Goal: Task Accomplishment & Management: Manage account settings

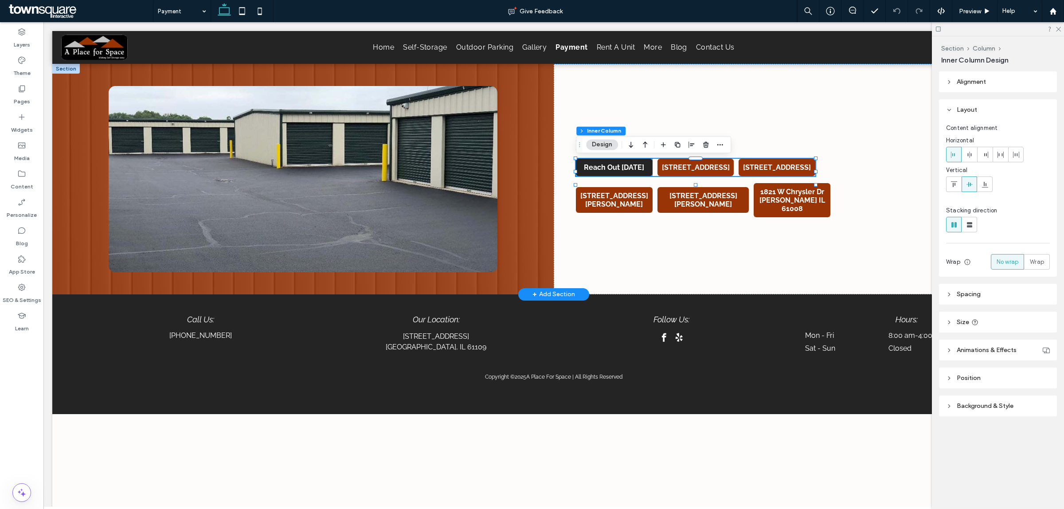
click at [618, 171] on span "Reach Out [DATE]" at bounding box center [614, 167] width 67 height 17
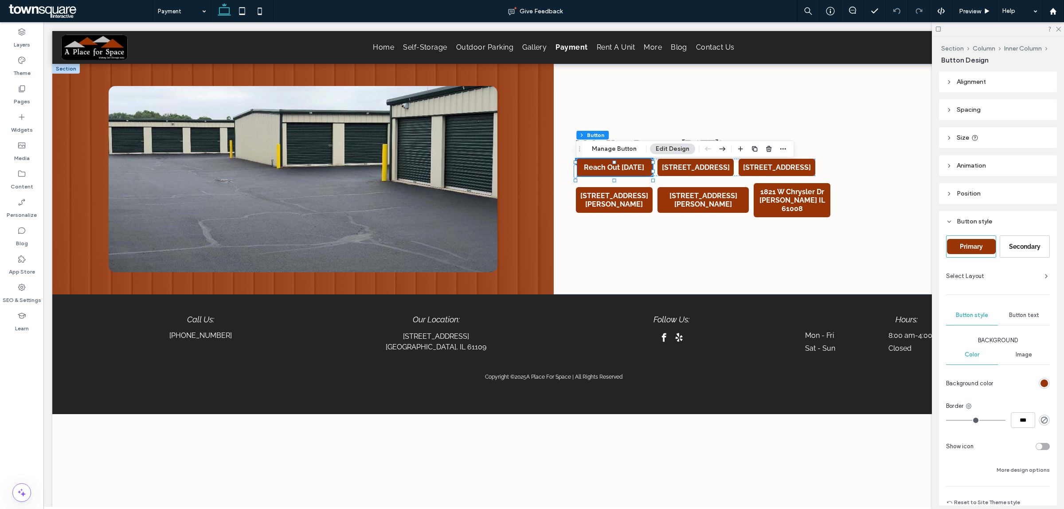
drag, startPoint x: 615, startPoint y: 149, endPoint x: 711, endPoint y: 147, distance: 95.3
click at [615, 149] on button "Manage Button" at bounding box center [614, 149] width 56 height 11
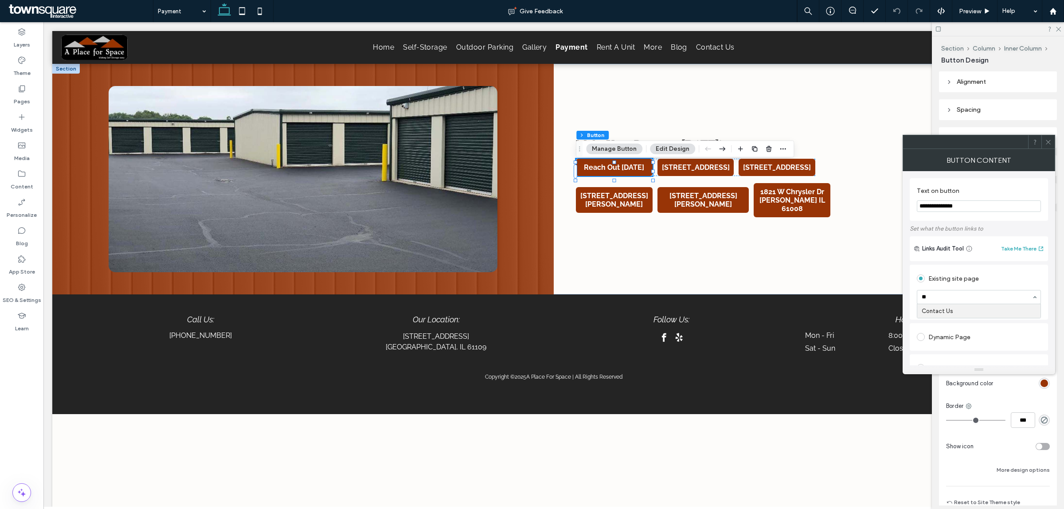
type input "***"
click at [1036, 282] on div "Existing site page" at bounding box center [979, 278] width 124 height 14
click at [1053, 138] on div at bounding box center [1047, 141] width 13 height 13
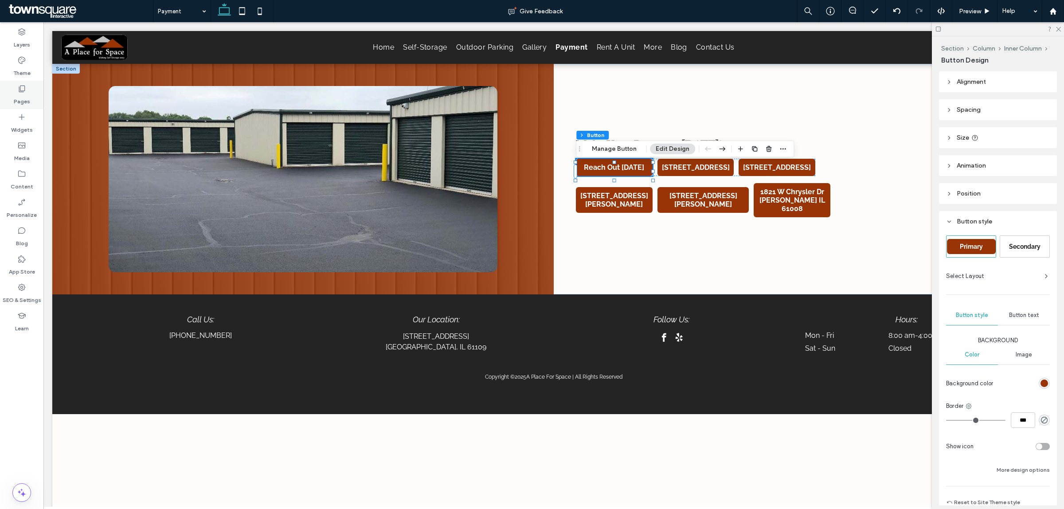
click at [9, 95] on div "Pages" at bounding box center [21, 95] width 43 height 28
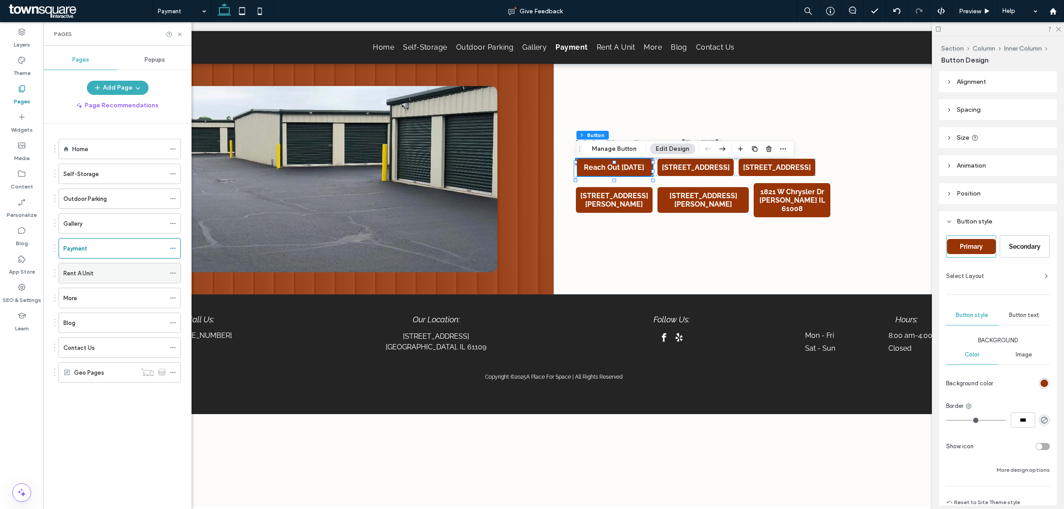
click at [83, 277] on label "Rent A Unit" at bounding box center [78, 274] width 30 height 16
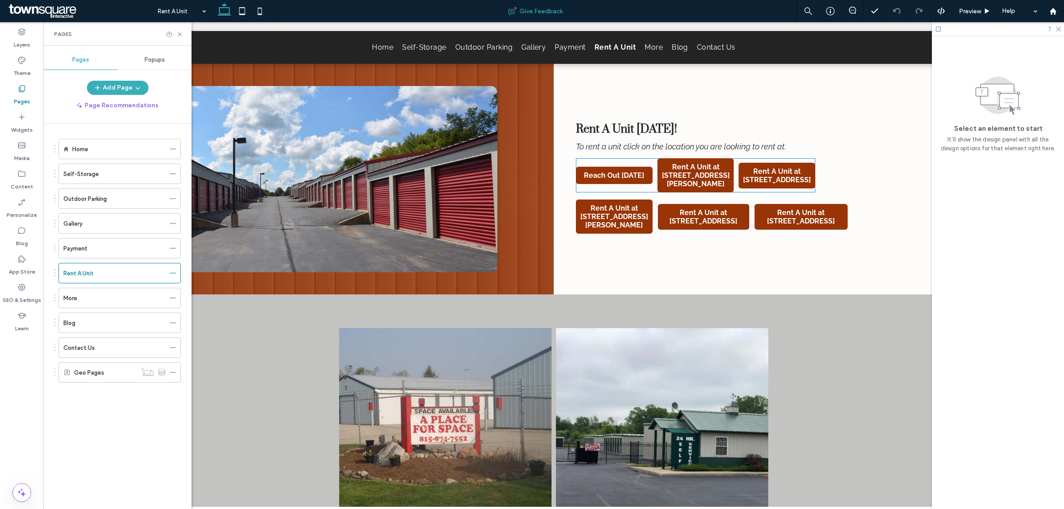
click at [600, 176] on span "Reach Out [DATE]" at bounding box center [614, 175] width 67 height 17
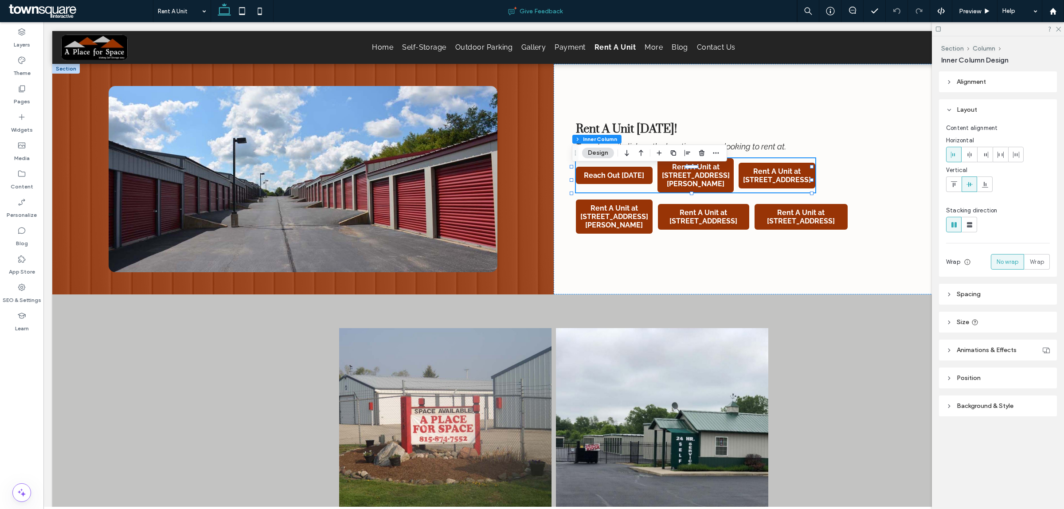
click at [600, 176] on span "Reach Out [DATE]" at bounding box center [614, 175] width 67 height 17
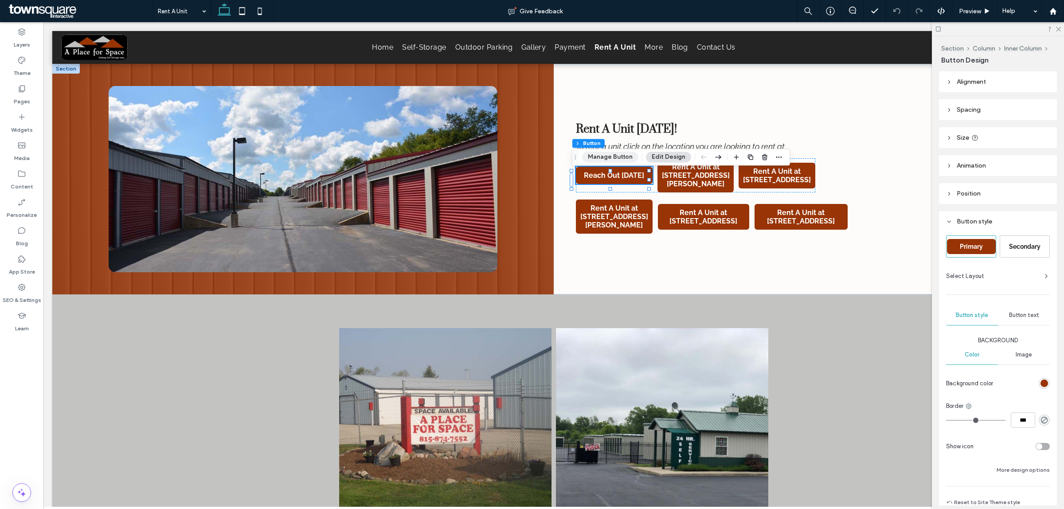
click at [602, 156] on button "Manage Button" at bounding box center [610, 157] width 56 height 11
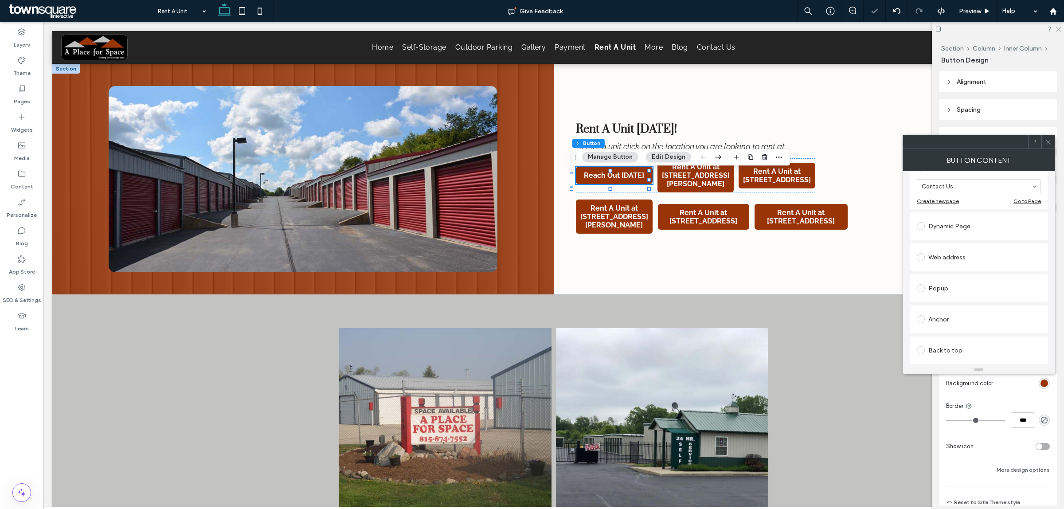
scroll to position [55, 0]
click at [1025, 224] on div "Existing site page" at bounding box center [979, 223] width 124 height 14
click at [1052, 143] on div at bounding box center [1047, 141] width 13 height 13
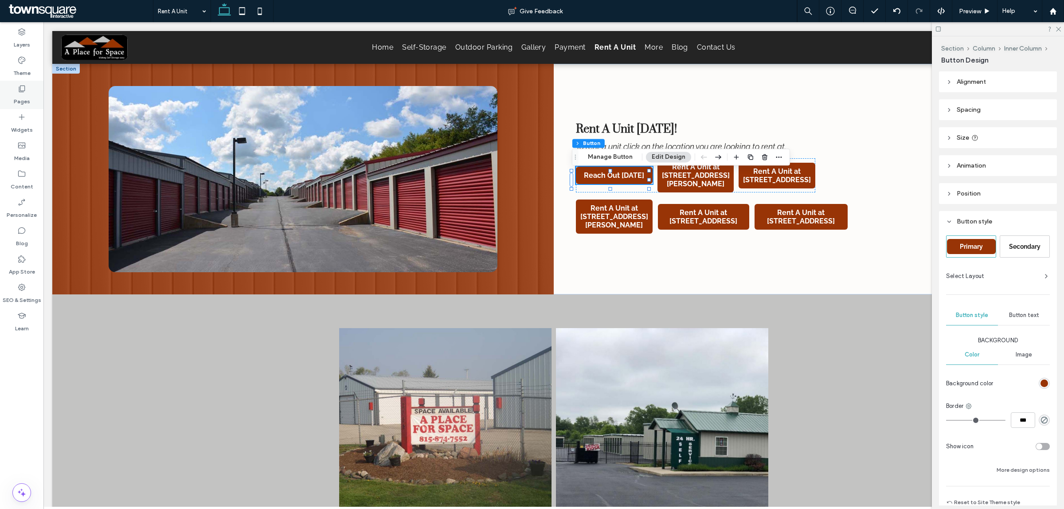
click at [20, 93] on label "Pages" at bounding box center [22, 99] width 16 height 12
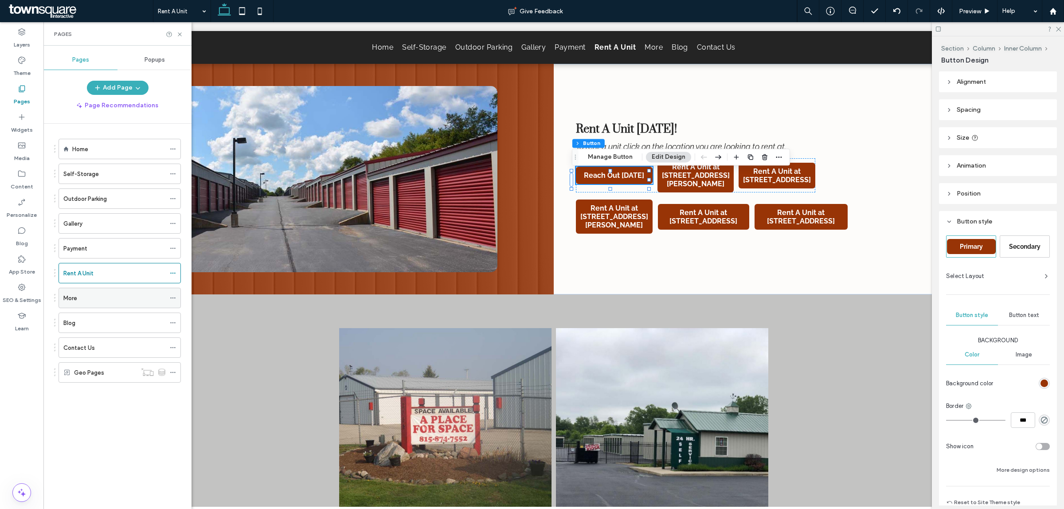
click at [129, 306] on div "More" at bounding box center [114, 298] width 102 height 20
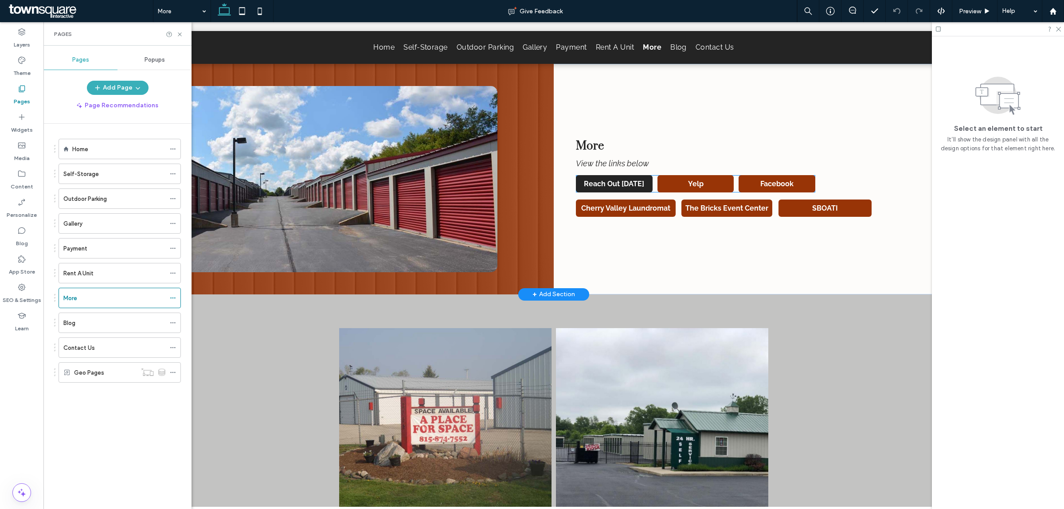
click at [610, 183] on span "Reach Out [DATE]" at bounding box center [614, 183] width 67 height 17
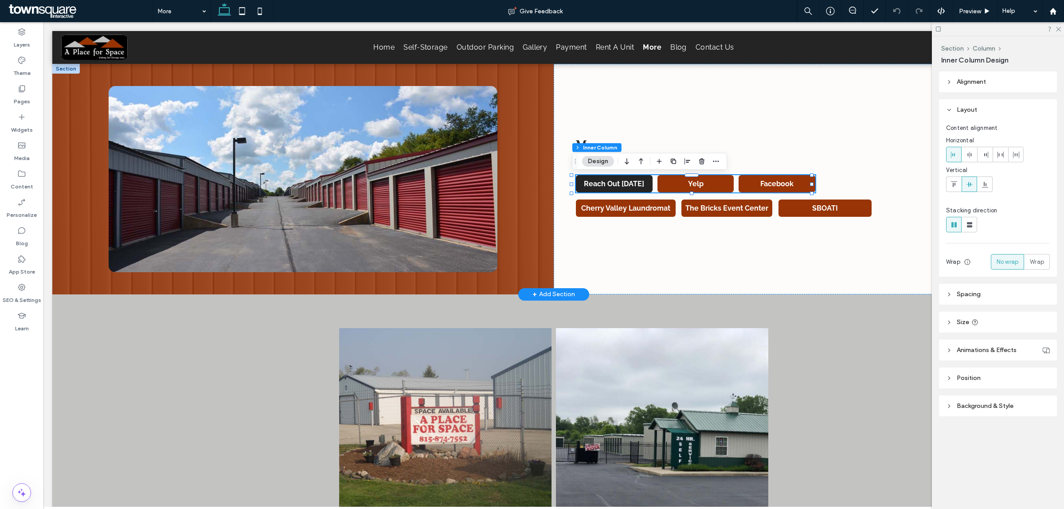
click at [610, 183] on span "Reach Out [DATE]" at bounding box center [614, 183] width 67 height 17
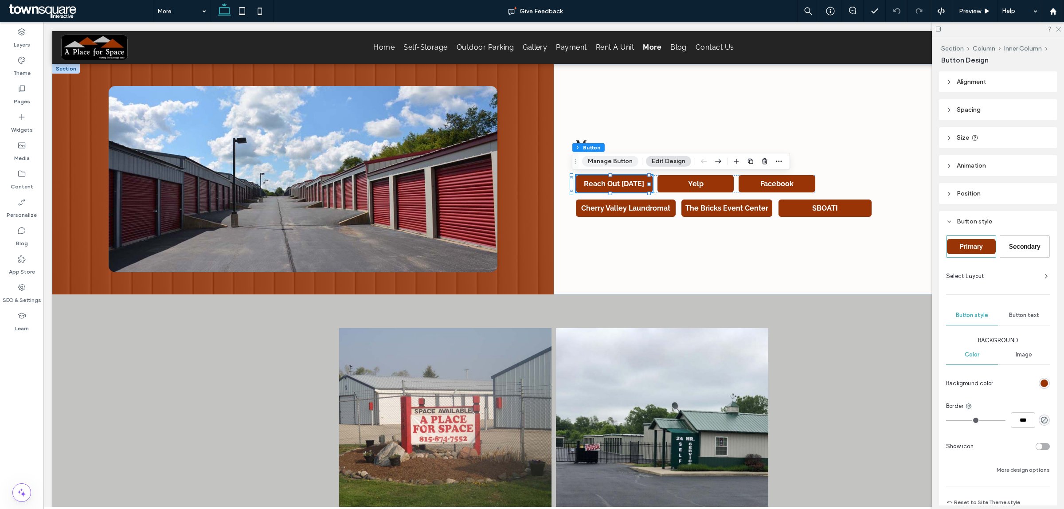
click at [603, 160] on button "Manage Button" at bounding box center [610, 161] width 56 height 11
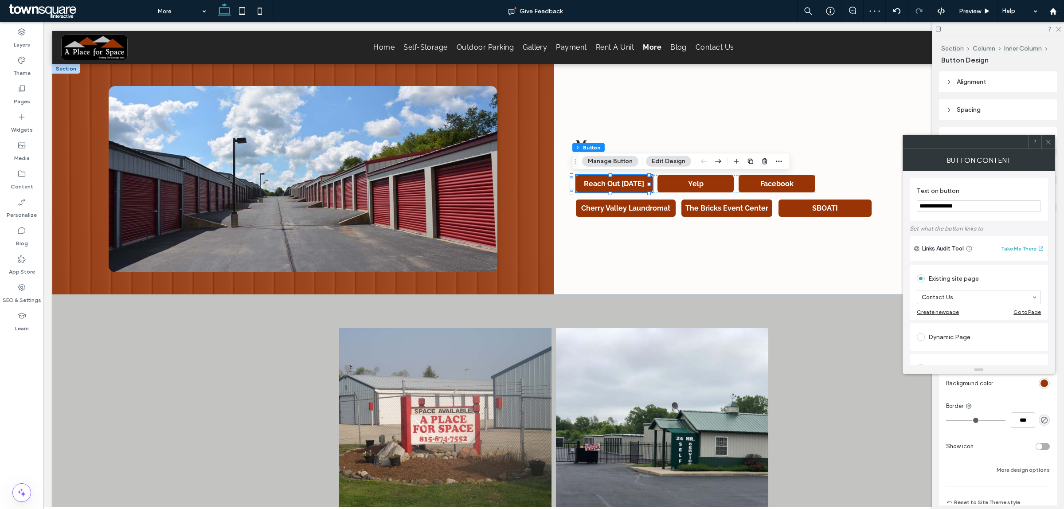
click at [1012, 276] on div "Existing site page" at bounding box center [979, 278] width 124 height 14
click at [1050, 143] on icon at bounding box center [1048, 142] width 7 height 7
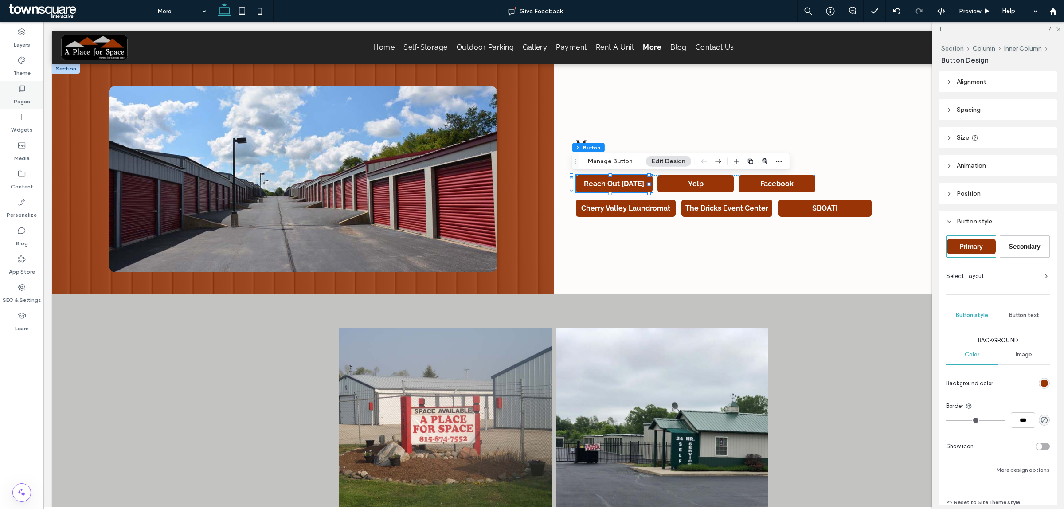
click at [12, 94] on div "Pages" at bounding box center [21, 95] width 43 height 28
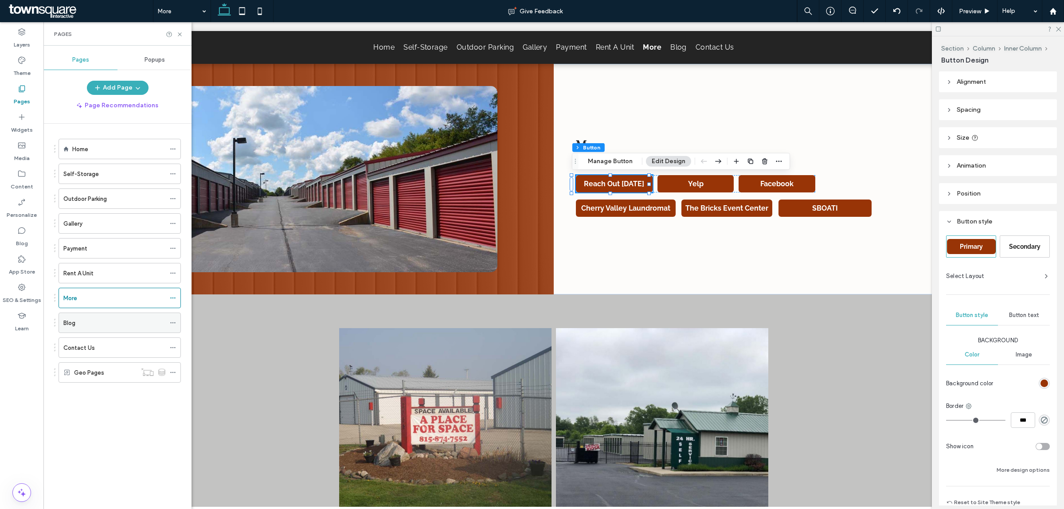
click at [94, 328] on div "Blog" at bounding box center [114, 322] width 102 height 9
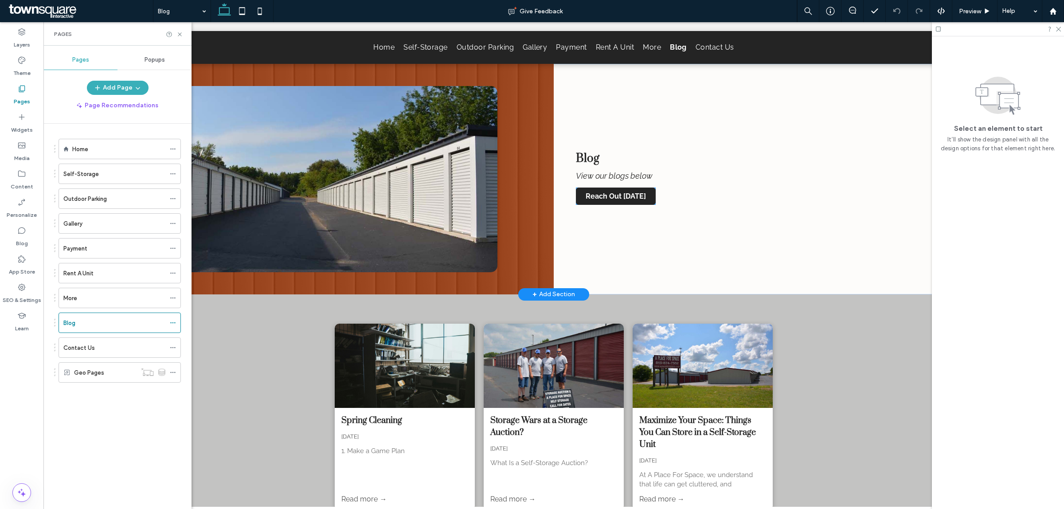
click at [612, 198] on span "Reach Out [DATE]" at bounding box center [616, 196] width 67 height 17
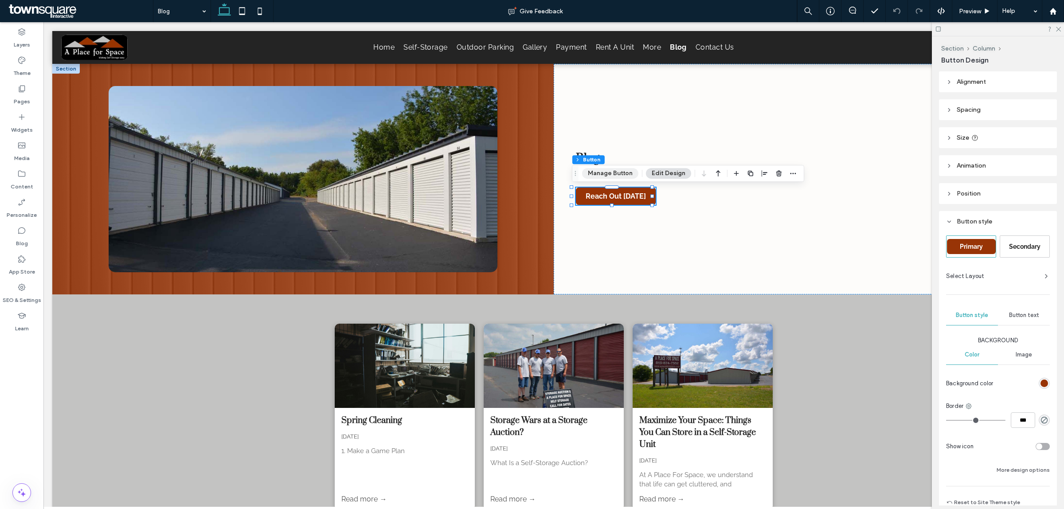
click at [604, 174] on button "Manage Button" at bounding box center [610, 173] width 56 height 11
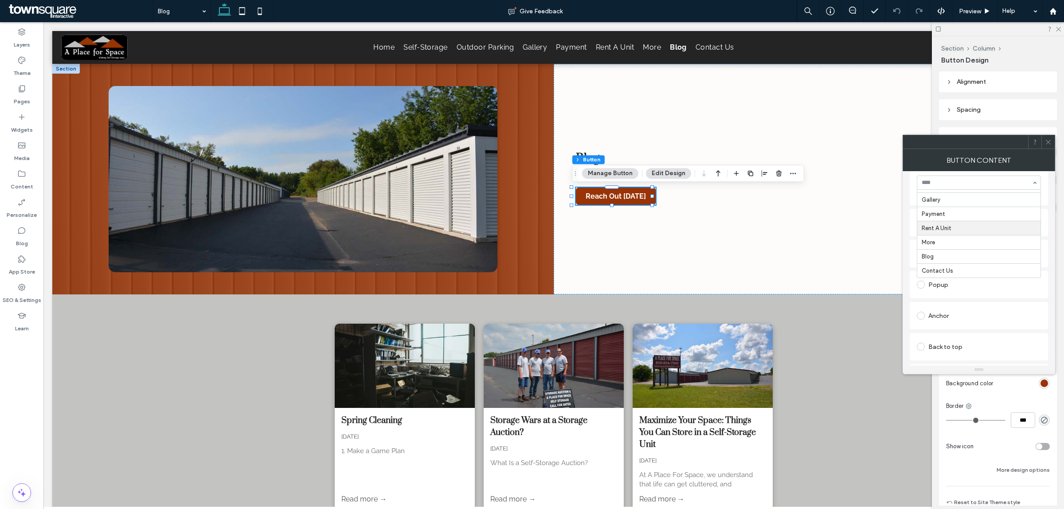
scroll to position [55, 0]
click at [1016, 232] on section "Contact Us" at bounding box center [979, 241] width 124 height 23
click at [1045, 136] on span at bounding box center [1048, 141] width 7 height 13
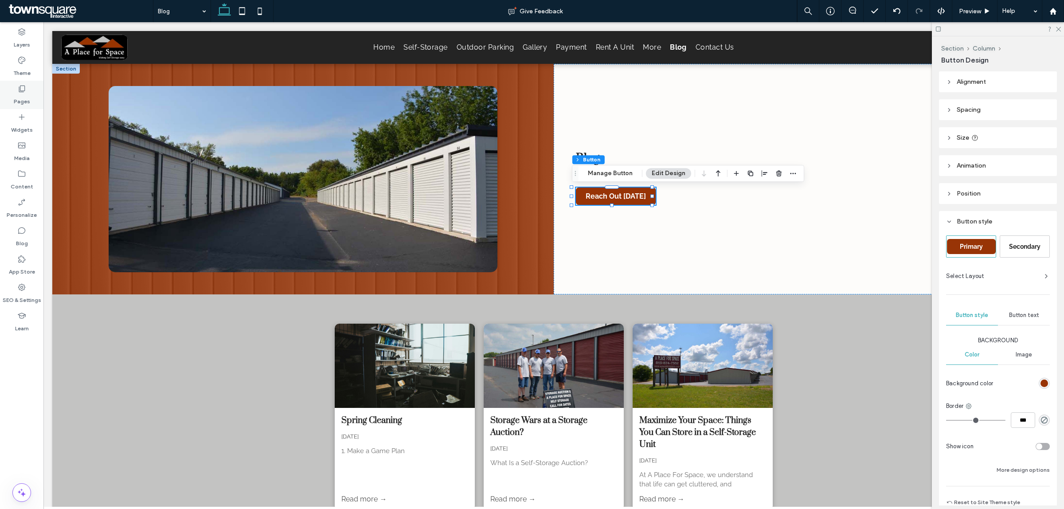
click at [19, 90] on icon at bounding box center [21, 88] width 9 height 9
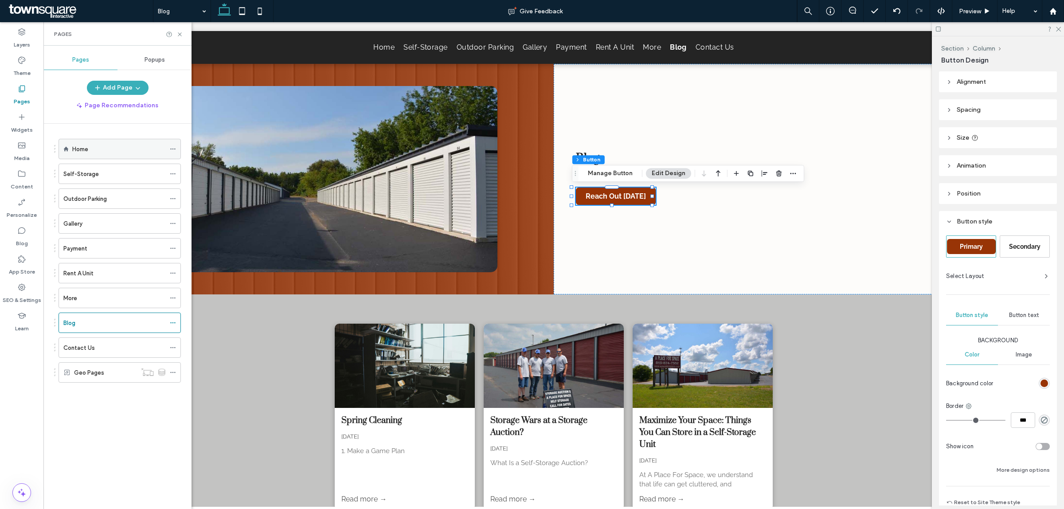
click at [94, 145] on div "Home" at bounding box center [118, 149] width 93 height 9
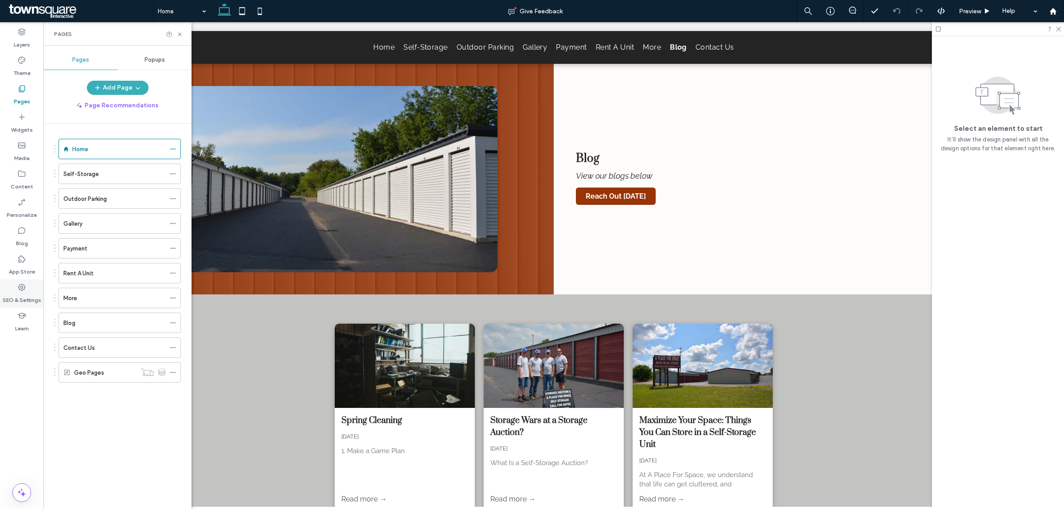
click at [14, 293] on label "SEO & Settings" at bounding box center [22, 298] width 39 height 12
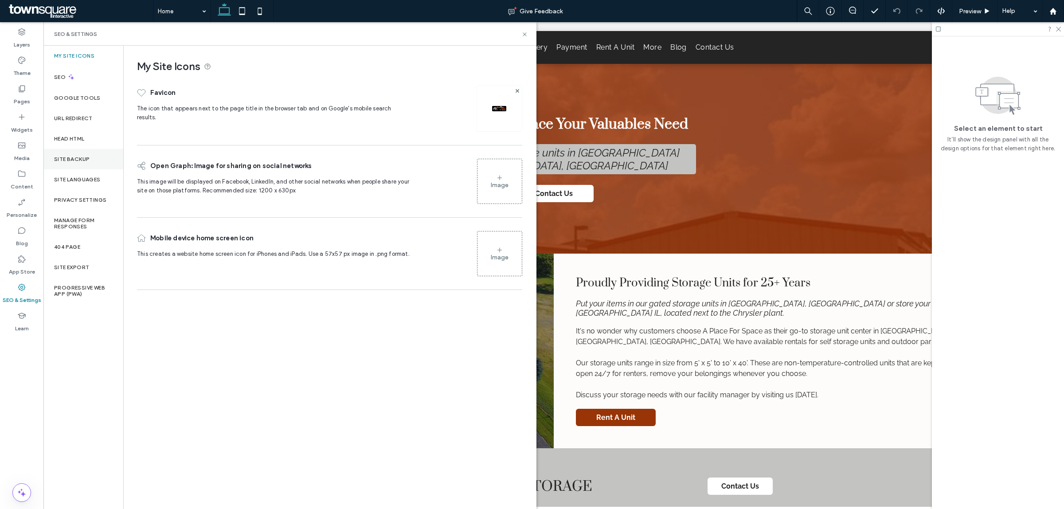
click at [71, 161] on label "Site Backup" at bounding box center [71, 159] width 35 height 6
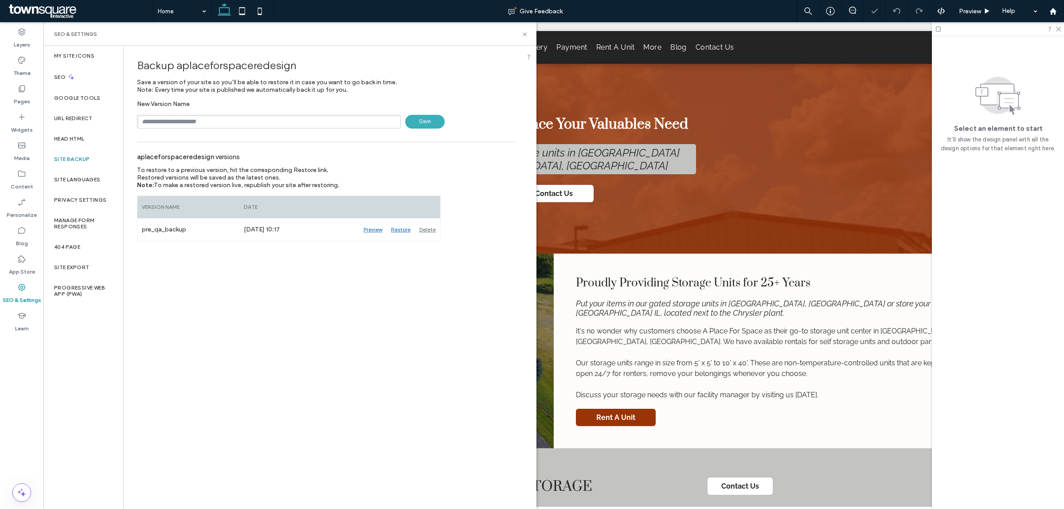
click at [222, 123] on input "text" at bounding box center [269, 122] width 264 height 14
type input "****"
